Goal: Transaction & Acquisition: Purchase product/service

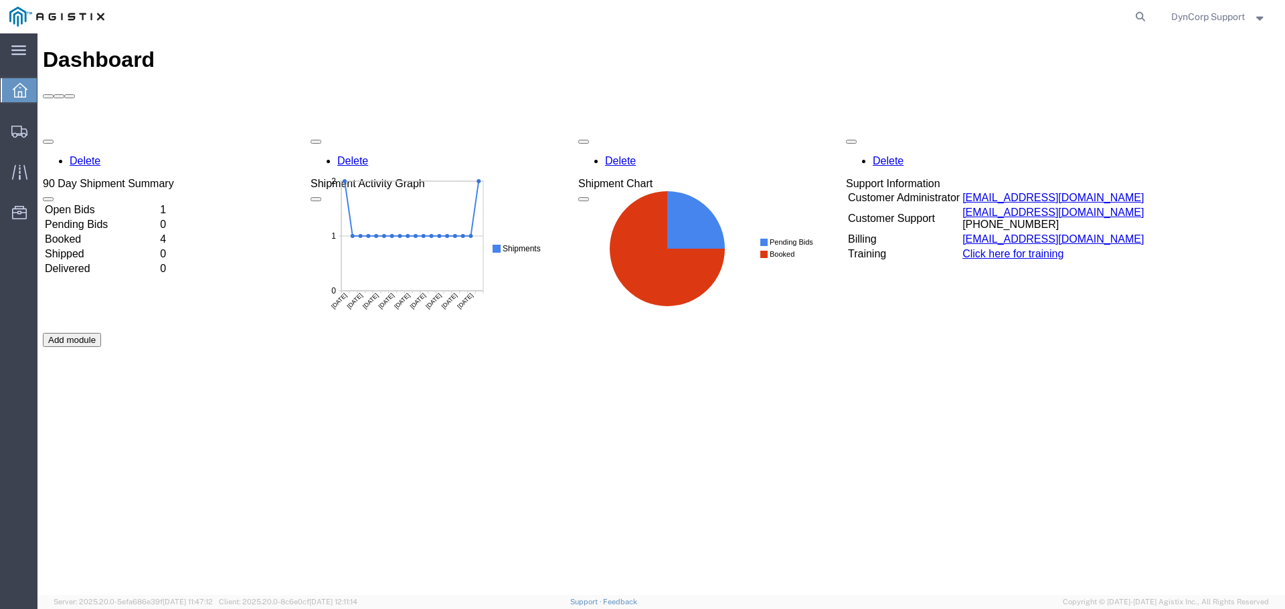
click at [96, 203] on td "Open Bids" at bounding box center [101, 209] width 114 height 13
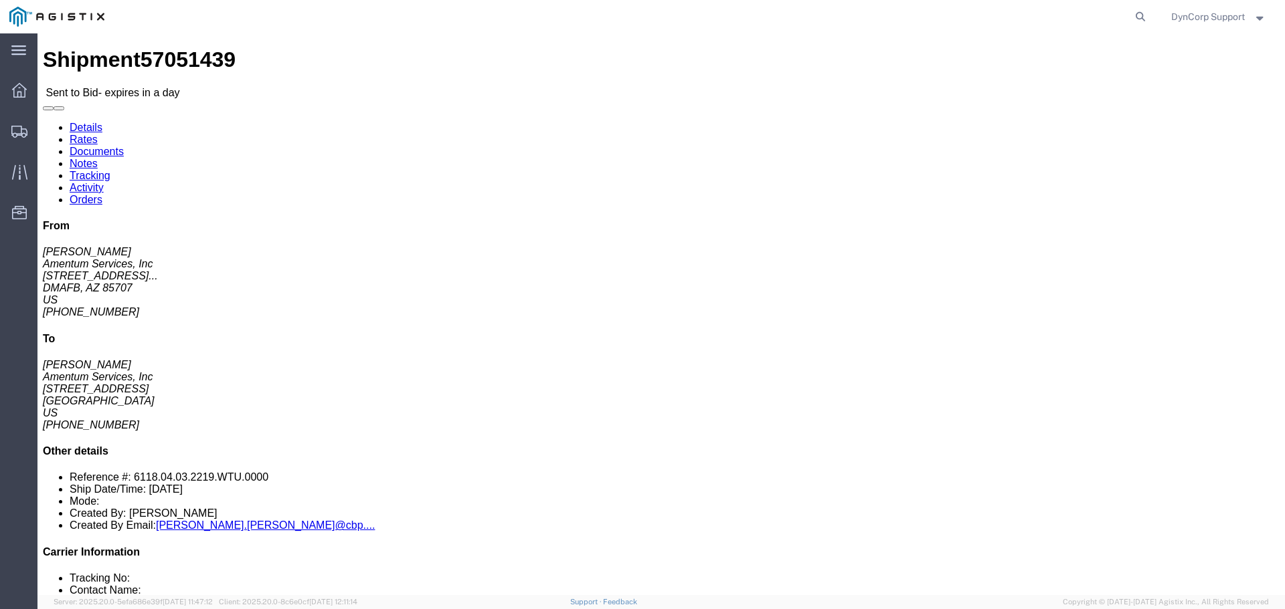
click link "Documents"
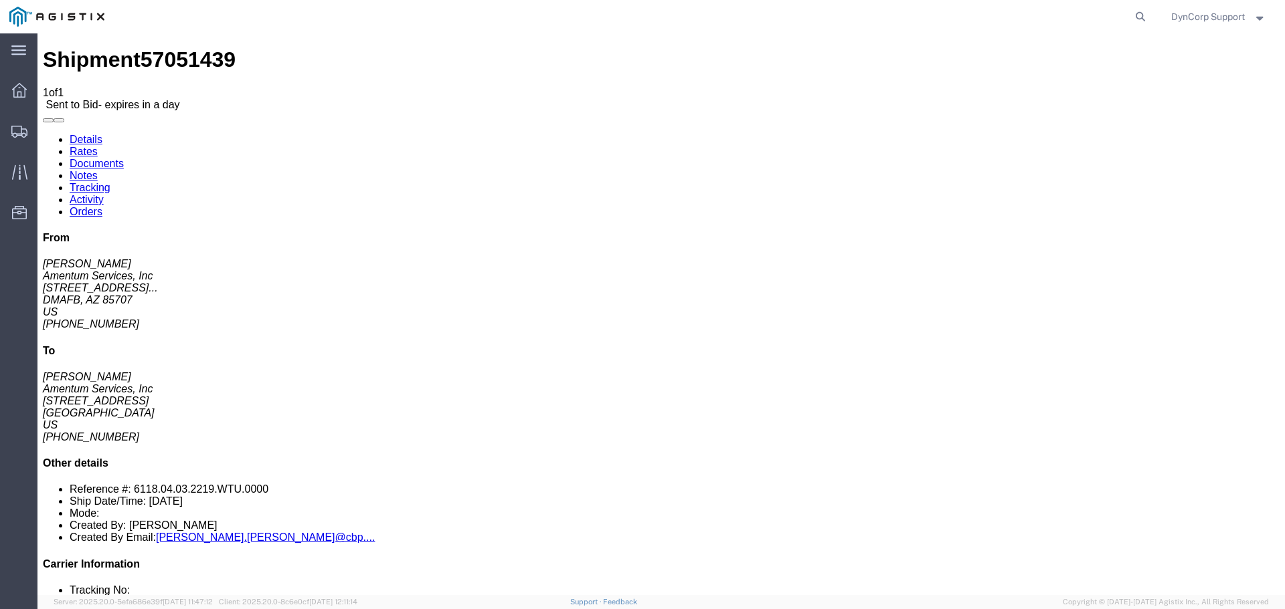
click at [98, 170] on link "Notes" at bounding box center [84, 175] width 28 height 11
click at [78, 134] on link "Details" at bounding box center [86, 139] width 33 height 11
click button "button"
click icon "button"
click span "57051439"
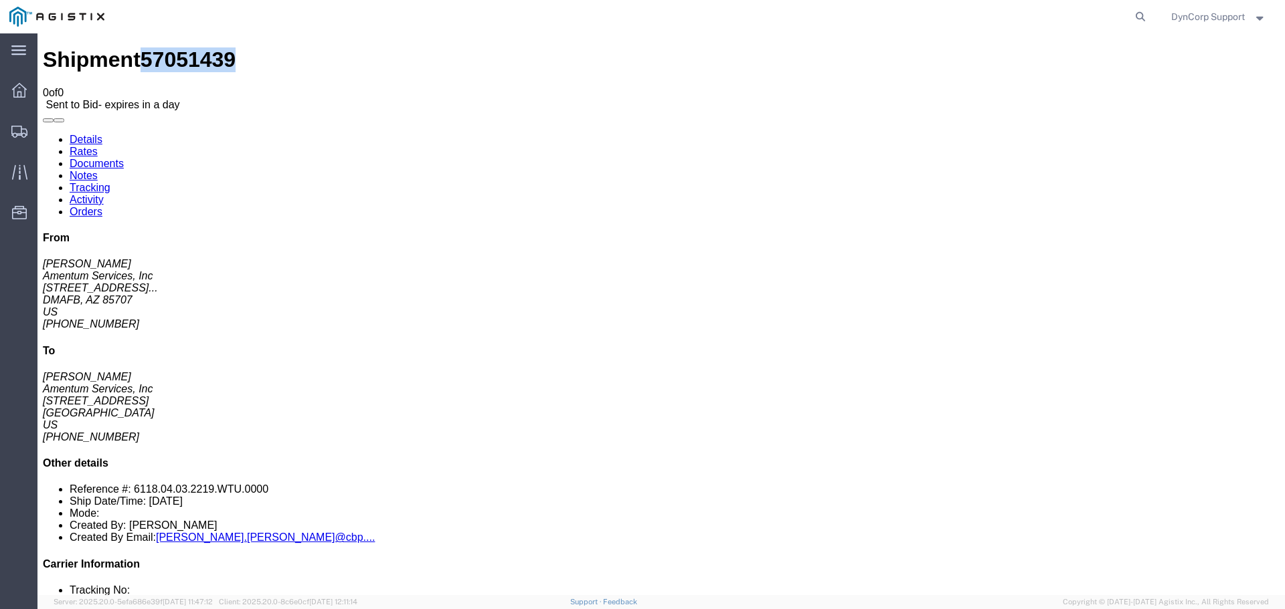
click span "57051439"
copy span "57051439"
click div "Shipment Detail Ship From Amentum Services, Inc ([PERSON_NAME]) [STREET_ADDRESS…"
click div "Ship From Amentum Services, Inc ([PERSON_NAME]) [STREET_ADDRESS][PERSON_NAME] […"
click button "button"
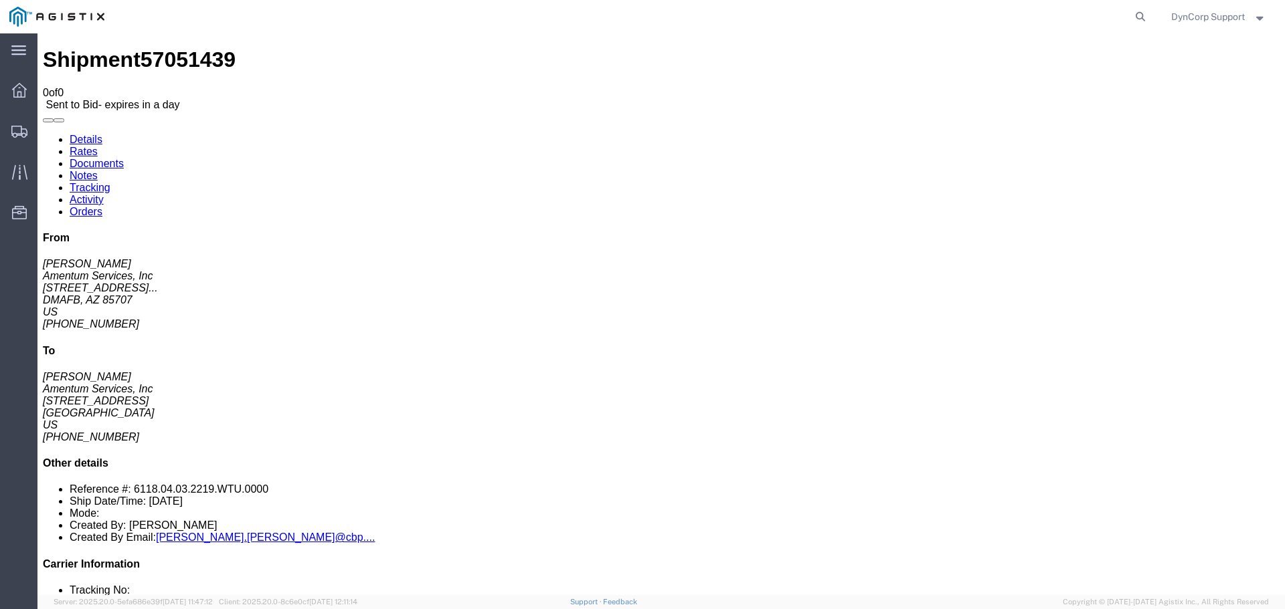
click button "button"
click div "Ship From Amentum Services, Inc ([PERSON_NAME]) [STREET_ADDRESS][PERSON_NAME] […"
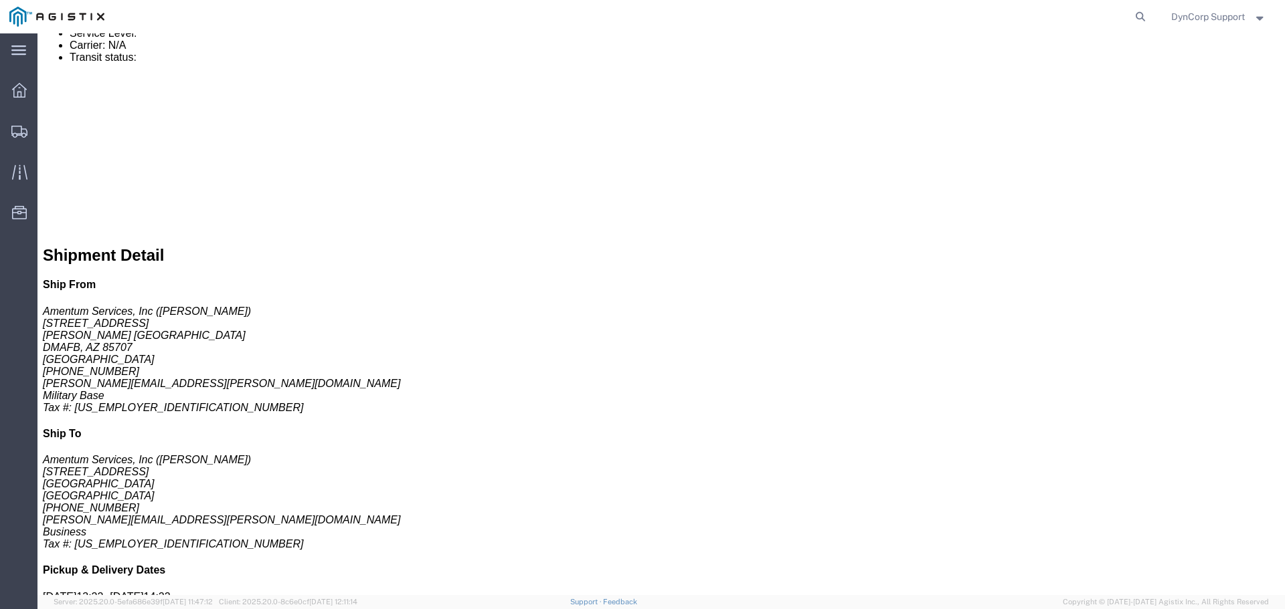
scroll to position [669, 0]
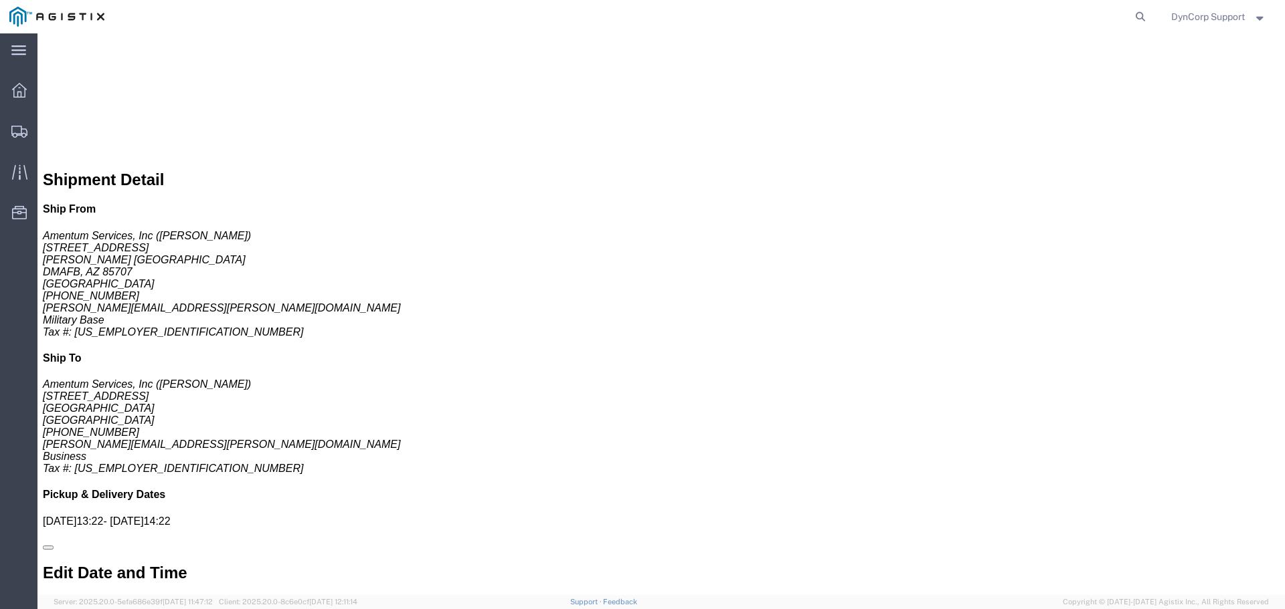
click link "Enter / Modify Bid"
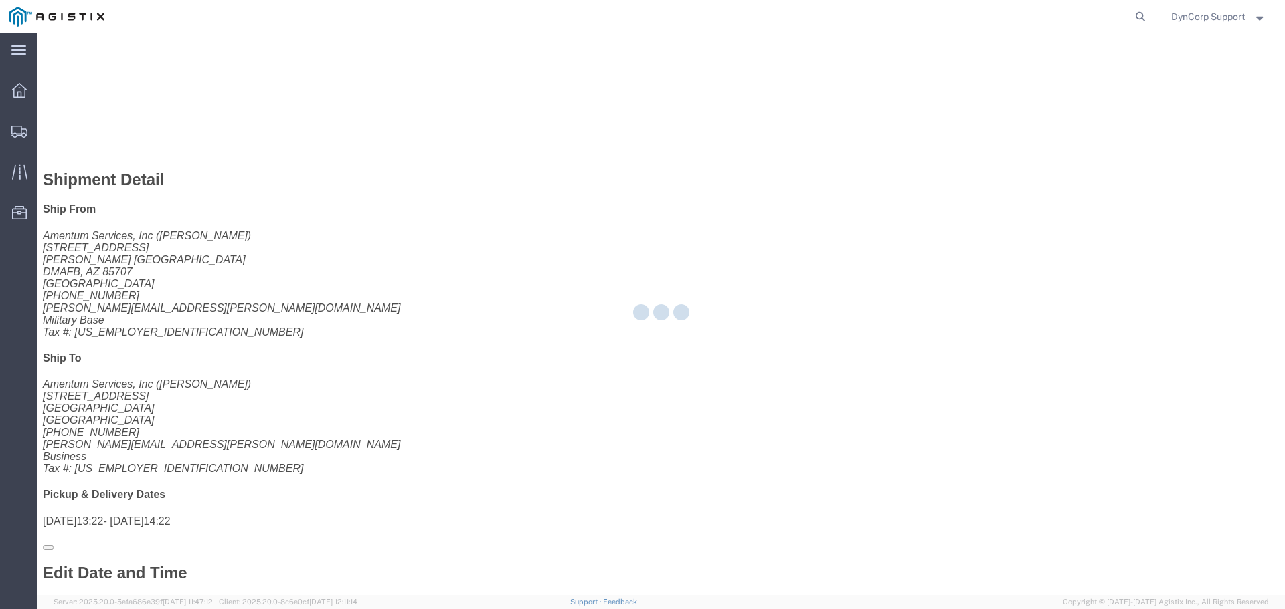
select select "3603"
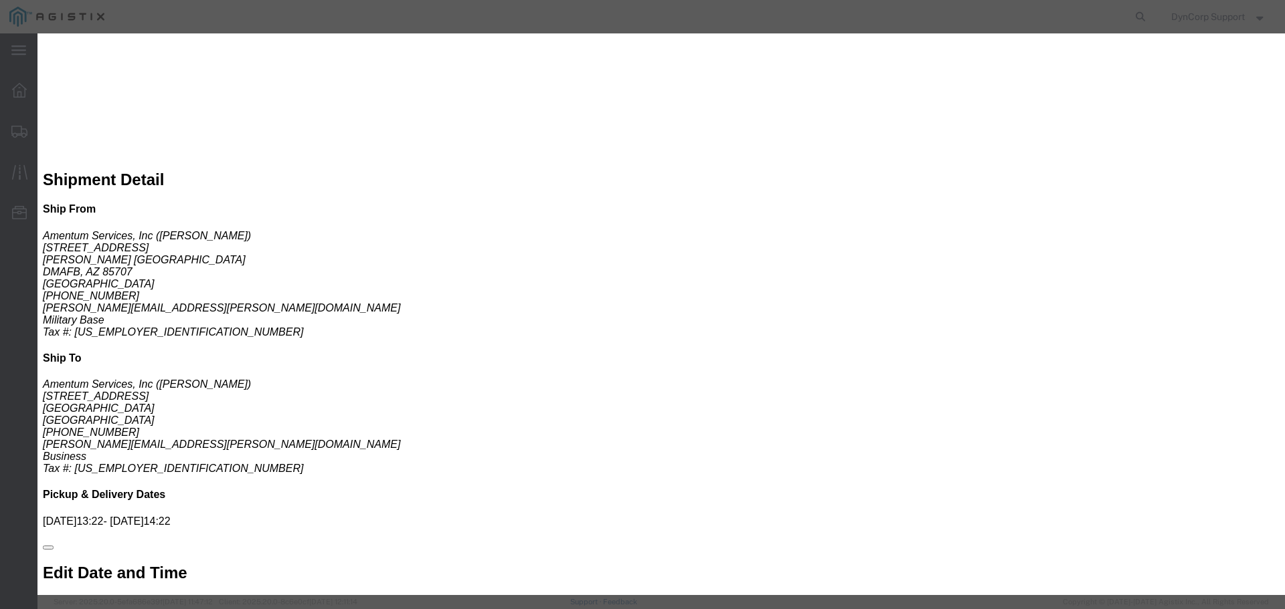
click input "text"
paste input "57051439"
type input "57051439"
click select "Select LTL 5+ Day LTL Economy 3 - 5 Day Less than Truckload TL Standard 3 - 5 D…"
select select "29547"
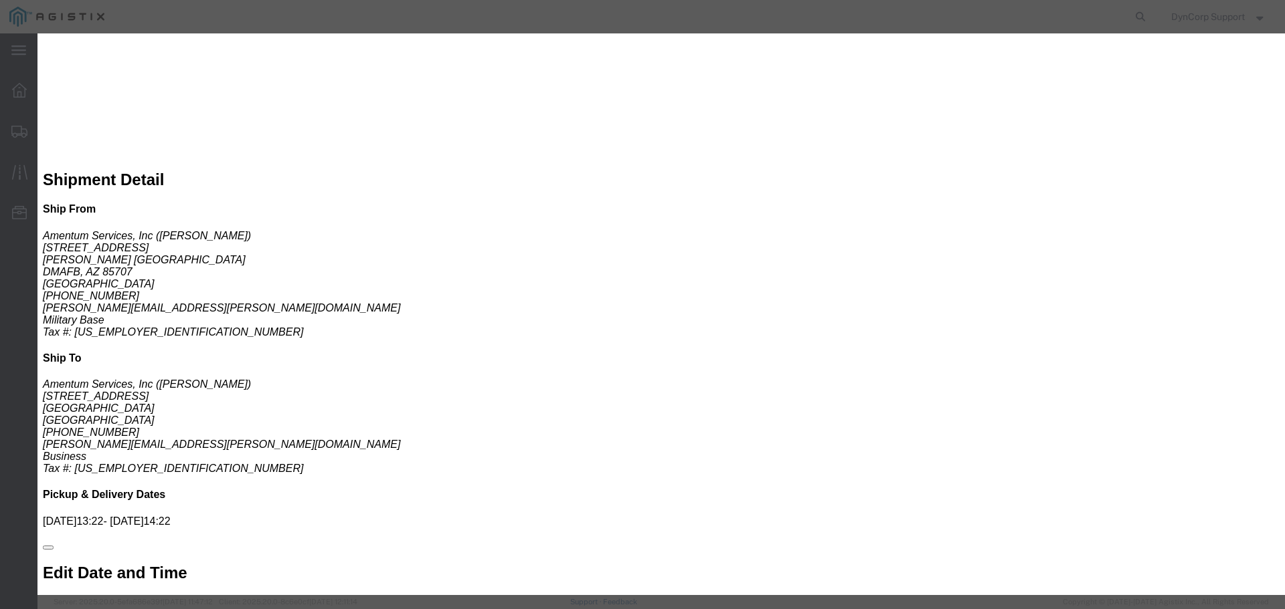
click select "Select LTL 5+ Day LTL Economy 3 - 5 Day Less than Truckload TL Standard 3 - 5 D…"
drag, startPoint x: 931, startPoint y: 122, endPoint x: 929, endPoint y: 130, distance: 9.1
click input "text"
paste input "57051439"
type input "57051439"
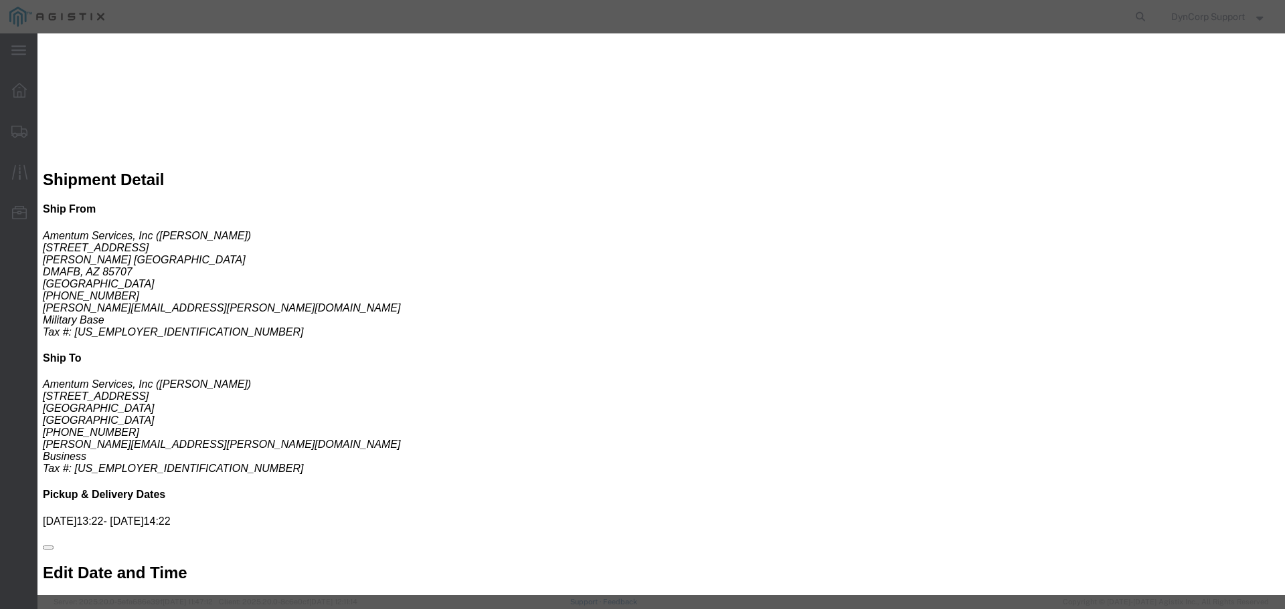
click select "Select Air Less than Truckload Multi-Leg Ocean Freight Rail Small Parcel Truckl…"
select select "TL"
click select "Select Air Less than Truckload Multi-Leg Ocean Freight Rail Small Parcel Truckl…"
click input "number"
type input "1746"
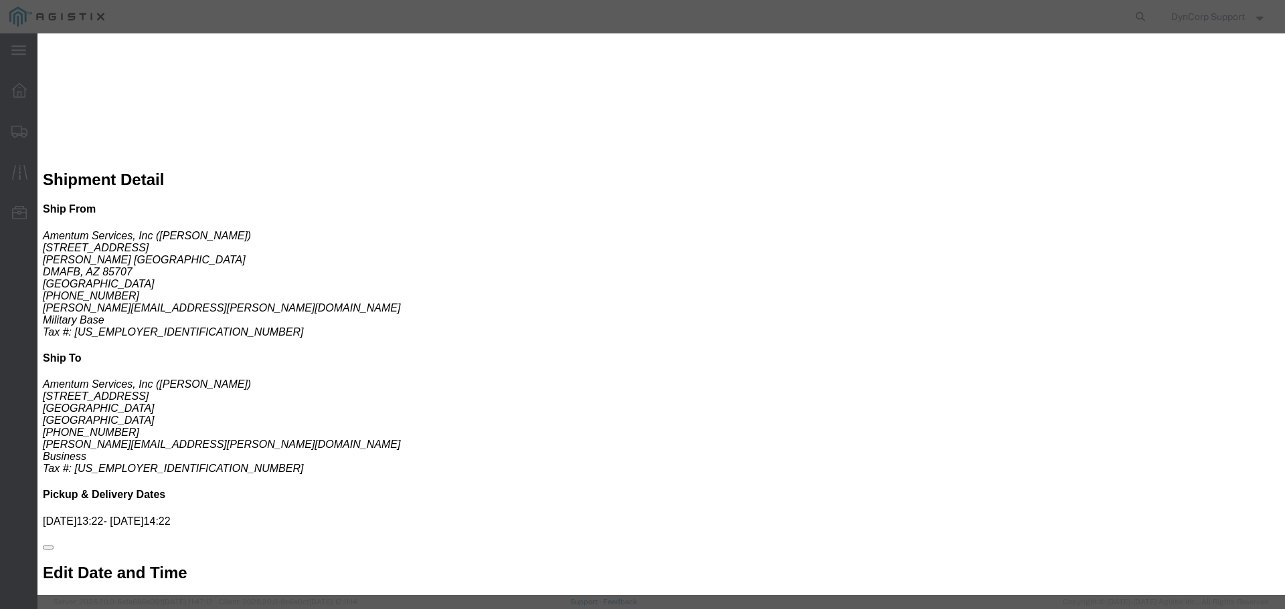
click div "Submit Close"
click button "Submit"
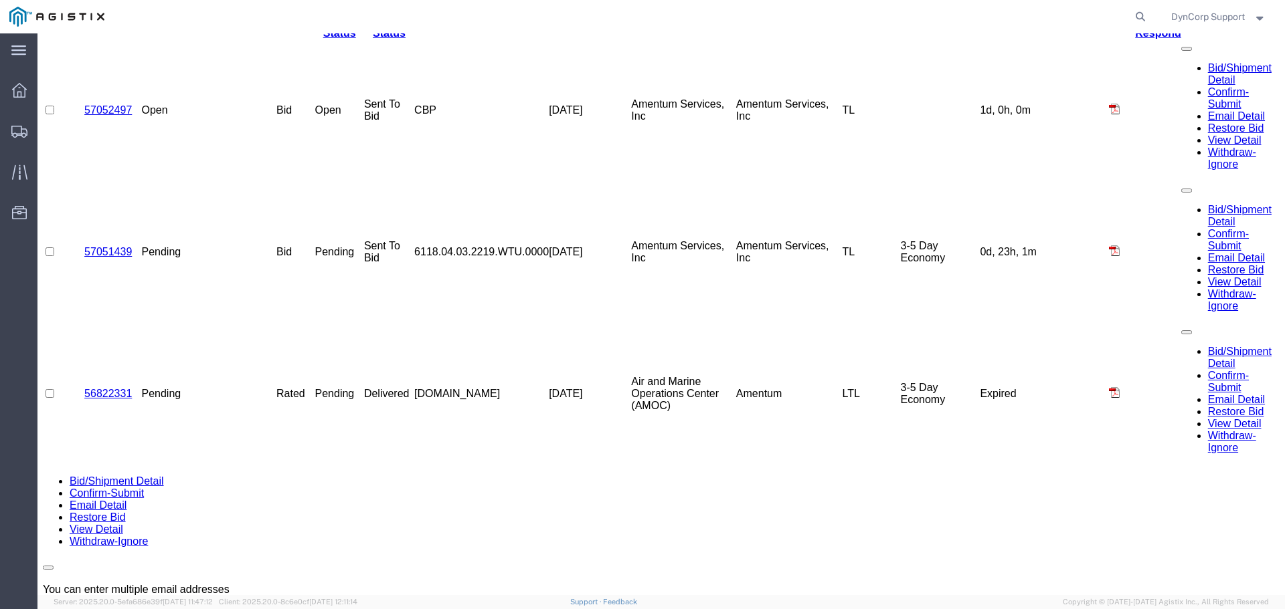
scroll to position [0, 0]
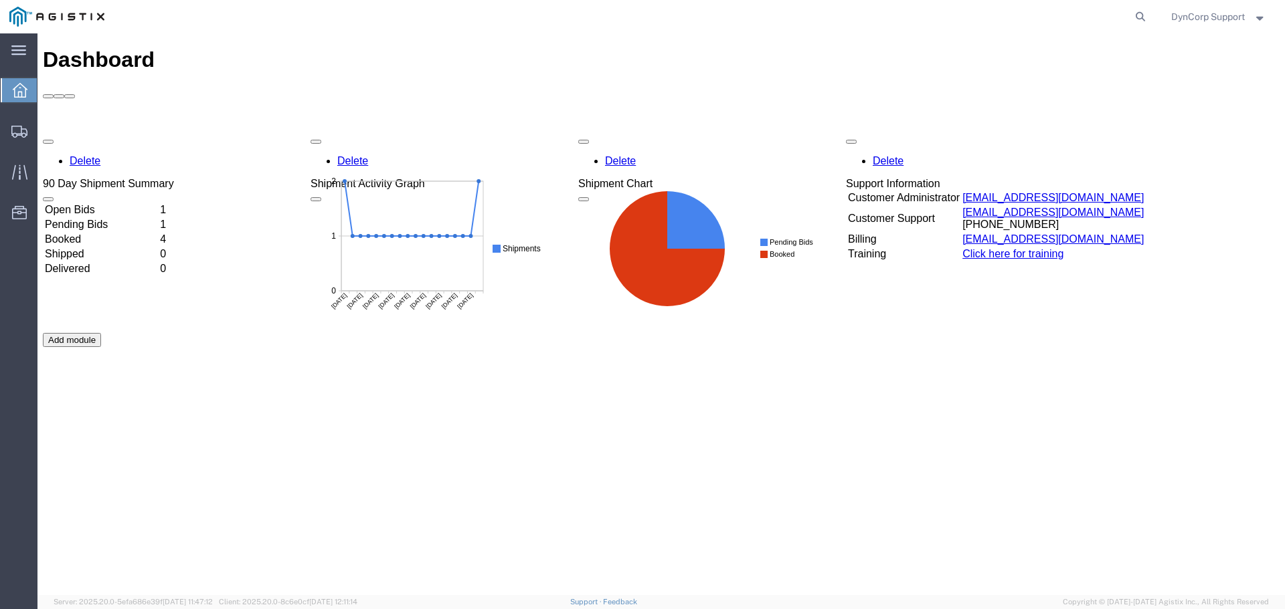
click at [97, 203] on td "Open Bids" at bounding box center [101, 209] width 114 height 13
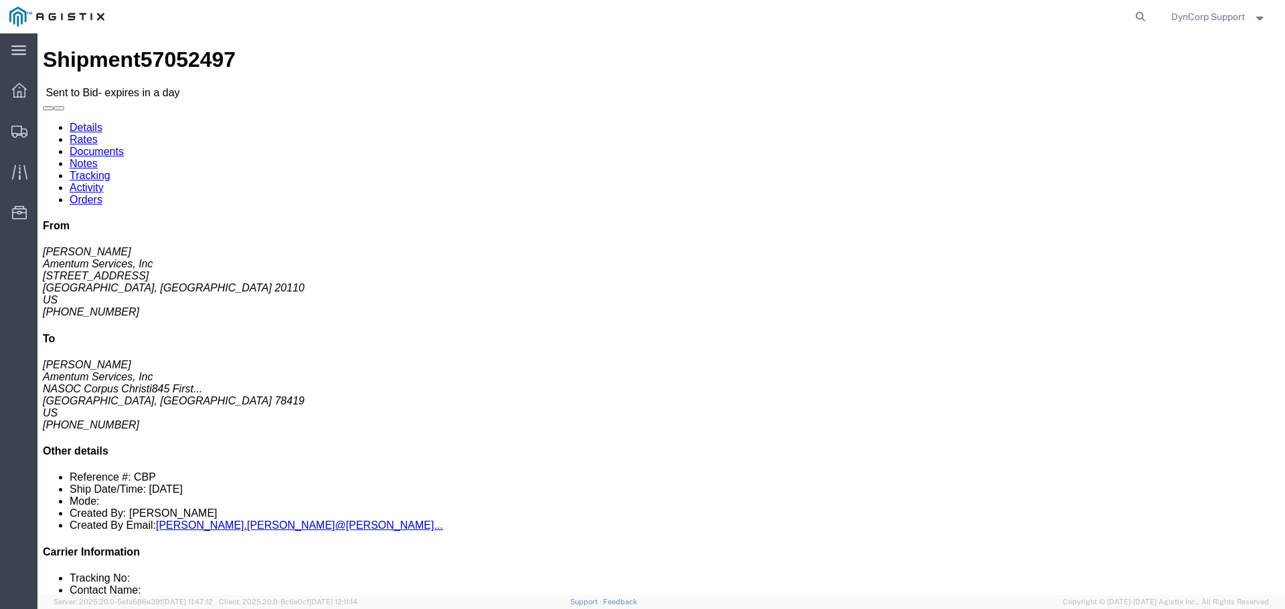
click link "Documents"
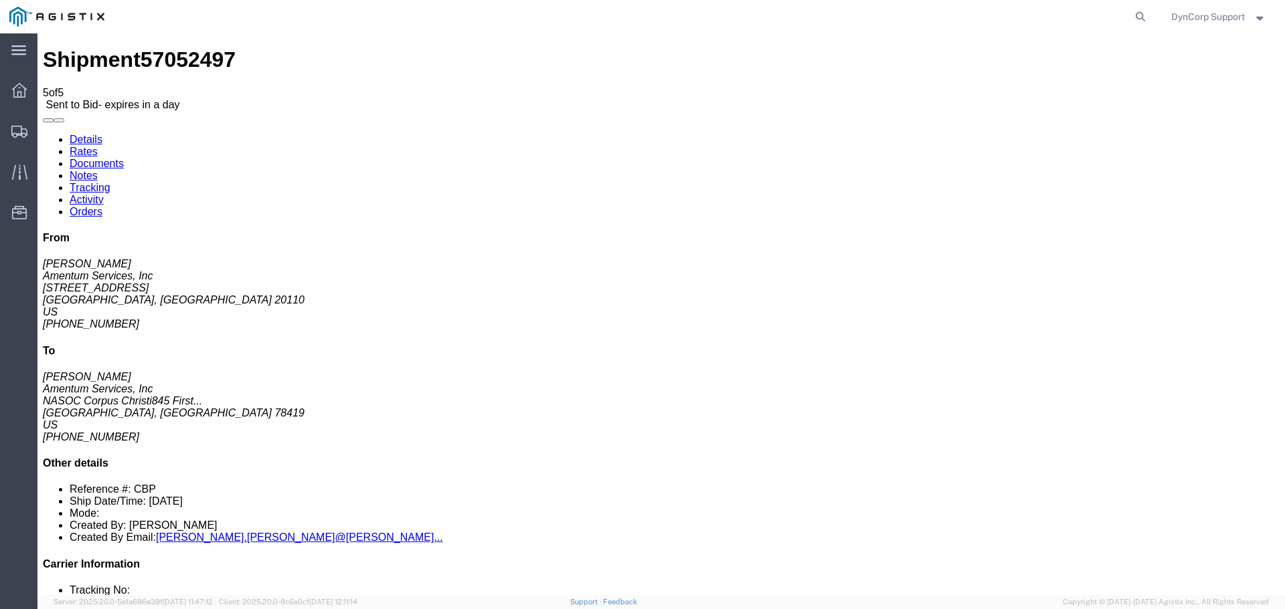
click at [98, 170] on link "Notes" at bounding box center [84, 175] width 28 height 11
click at [91, 134] on link "Details" at bounding box center [86, 139] width 33 height 11
